Goal: Contribute content

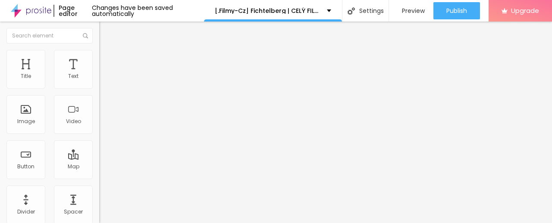
click at [99, 74] on span "Add image" at bounding box center [116, 70] width 35 height 7
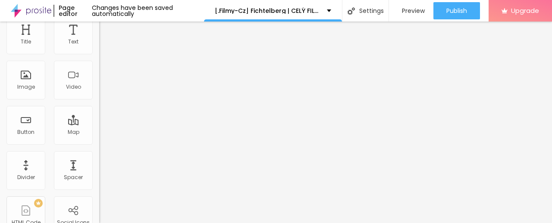
scroll to position [43, 0]
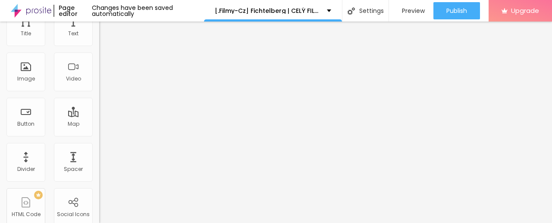
click at [99, 134] on input "https://" at bounding box center [150, 129] width 103 height 9
paste input "cinevibes.fun/sk/movie/1526321/fichtelberg.alboom"
type input "https://cinevibes.fun/sk/movie/1526321/fichtelberg.alboom"
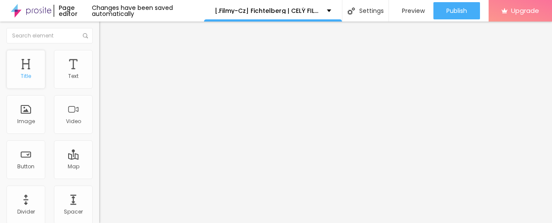
click at [21, 65] on div "Title" at bounding box center [25, 69] width 39 height 39
click at [99, 81] on input "Click me" at bounding box center [150, 76] width 103 height 9
paste input "✅ » Sledujte ➤ ► Fichtelberg (2025) — Film Onlin"
type input "✅ » Sledujte ➤ ► Fichtelberg (2025) — Film Online"
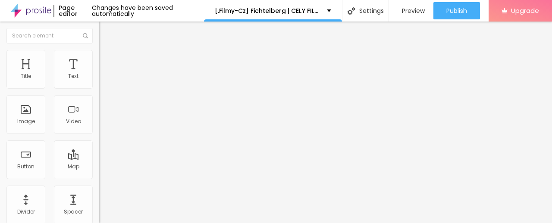
scroll to position [0, 0]
click at [99, 103] on img at bounding box center [102, 100] width 6 height 6
click at [99, 178] on input "https://" at bounding box center [150, 173] width 103 height 9
click at [99, 178] on input "https://cinevibes.fun/sk/movie/1408208/Exit-8.alboom" at bounding box center [150, 173] width 103 height 9
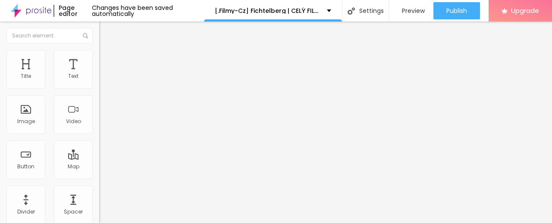
scroll to position [0, 64]
type input "https://cinevibes.fun/sk/movie/1408208/Exit-8.albooma"
paste input "https://cinevibes.fun/sk/movie/1526321/fichtelberg.alboom"
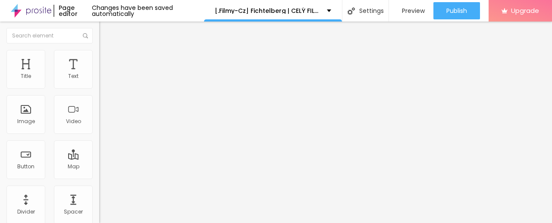
type input "https://cinevibes.fun/sk/movie/1526321/fichtelberg.alboom"
click at [106, 32] on img "button" at bounding box center [109, 31] width 7 height 7
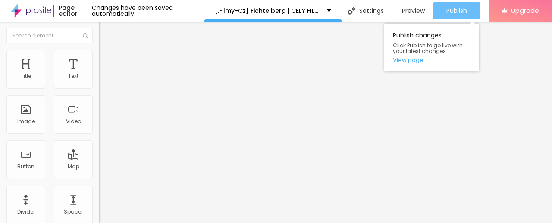
click at [452, 10] on span "Publish" at bounding box center [456, 10] width 21 height 7
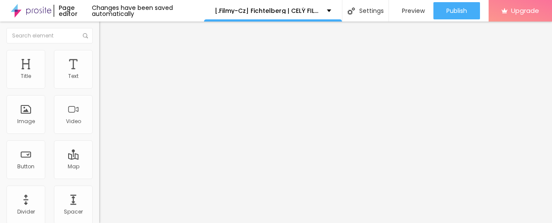
click at [32, 16] on img at bounding box center [31, 11] width 41 height 22
click at [403, 13] on span "Preview" at bounding box center [413, 10] width 23 height 7
